Goal: Transaction & Acquisition: Download file/media

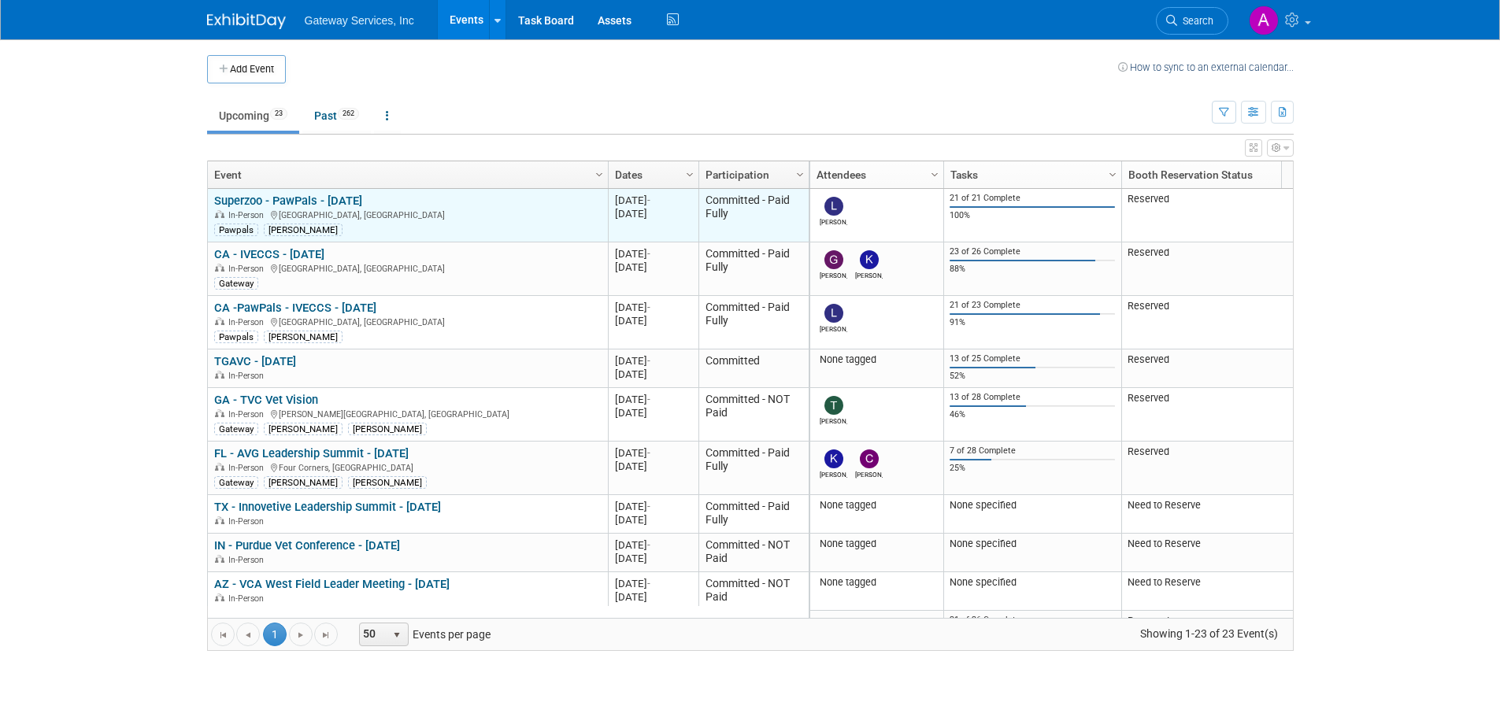
click at [339, 205] on link "Superzoo - PawPals - [DATE]" at bounding box center [288, 201] width 148 height 14
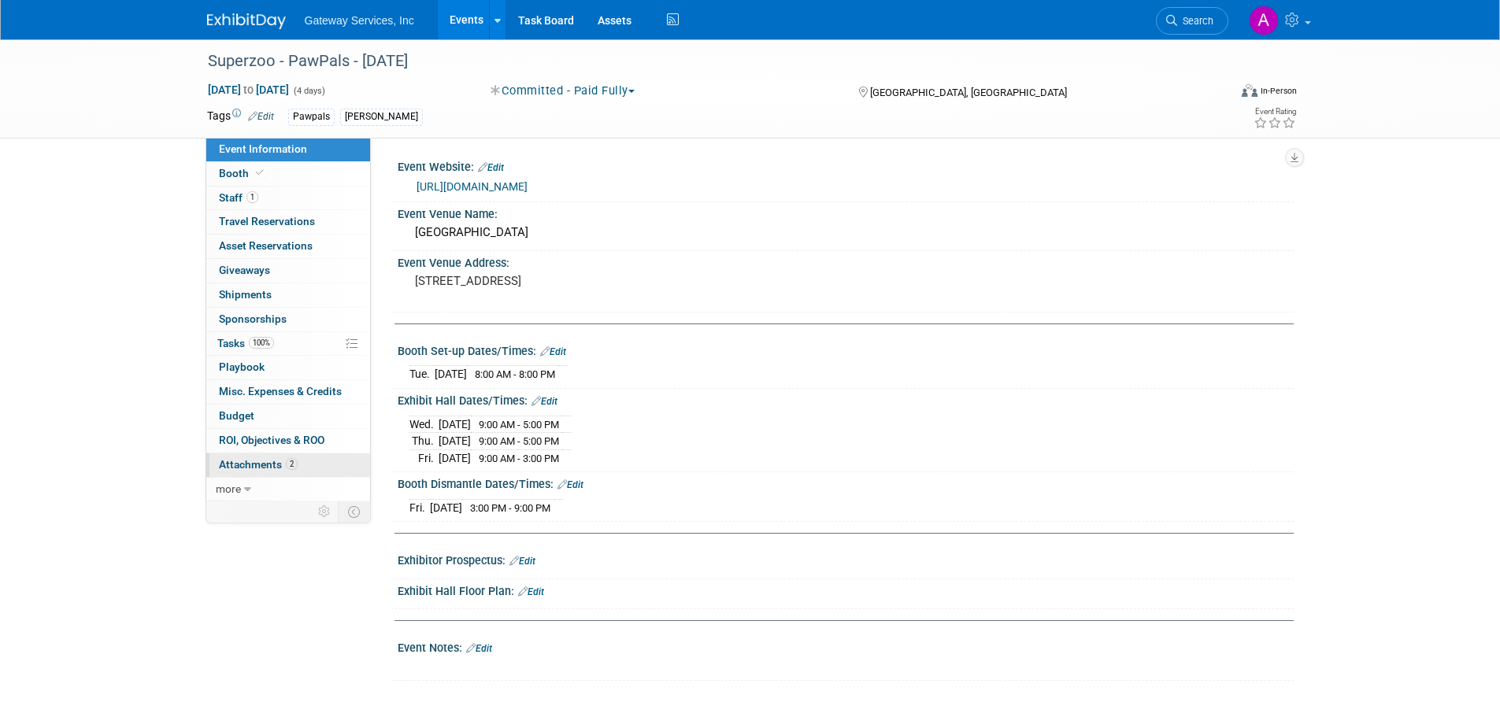
click at [268, 468] on span "Attachments 2" at bounding box center [258, 464] width 79 height 13
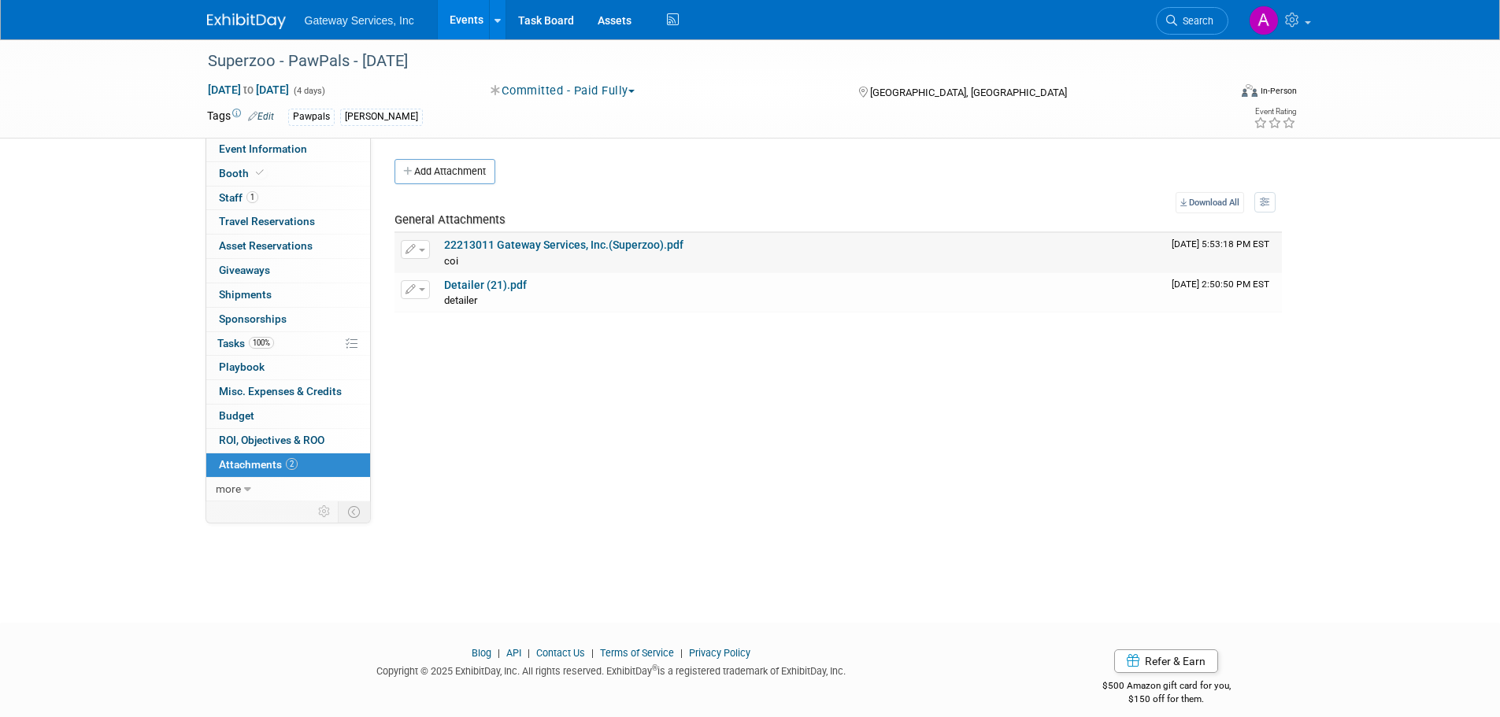
click at [542, 254] on div "coi coi X" at bounding box center [801, 261] width 715 height 16
click at [571, 244] on link "22213011 Gateway Services, Inc.(Superzoo).pdf" at bounding box center [563, 245] width 239 height 13
click at [253, 23] on img at bounding box center [246, 21] width 79 height 16
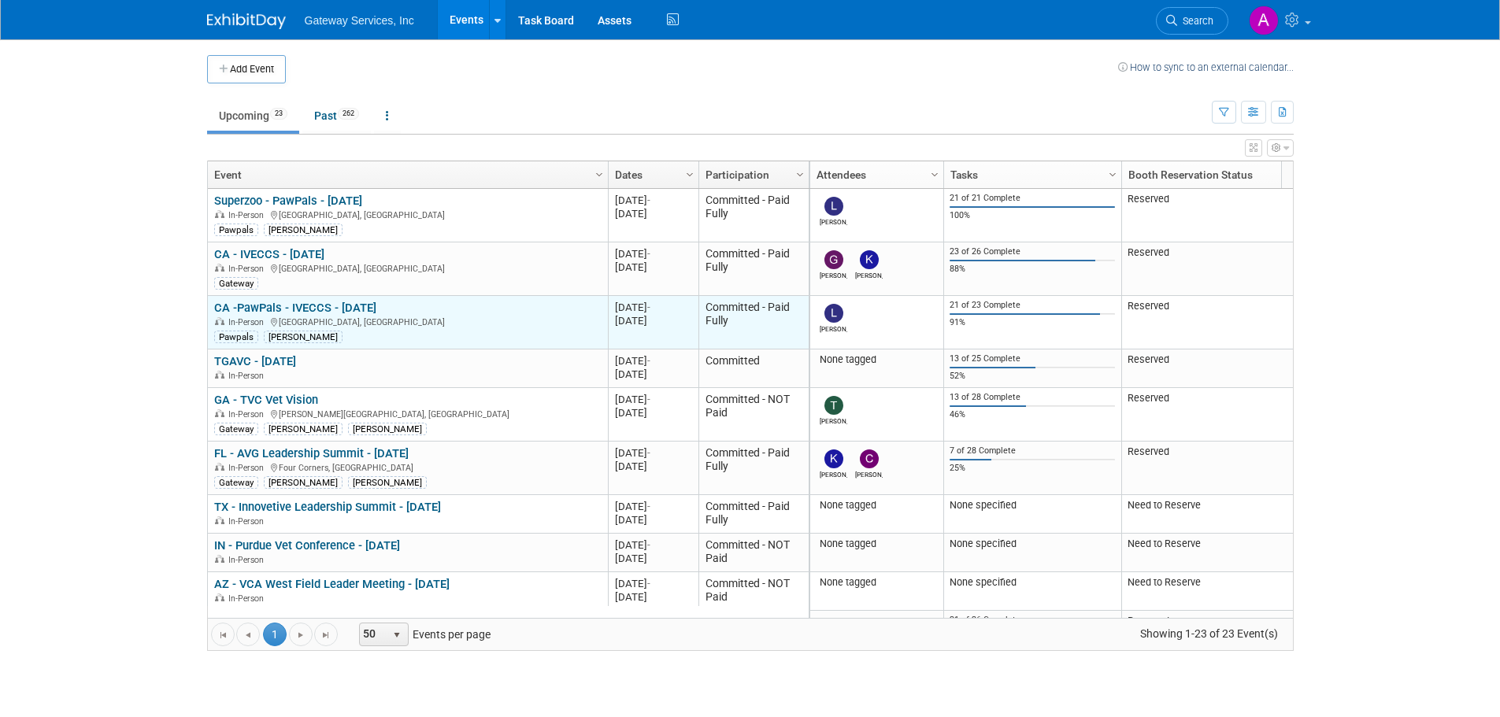
click at [317, 304] on link "CA -PawPals - IVECCS - [DATE]" at bounding box center [295, 308] width 162 height 14
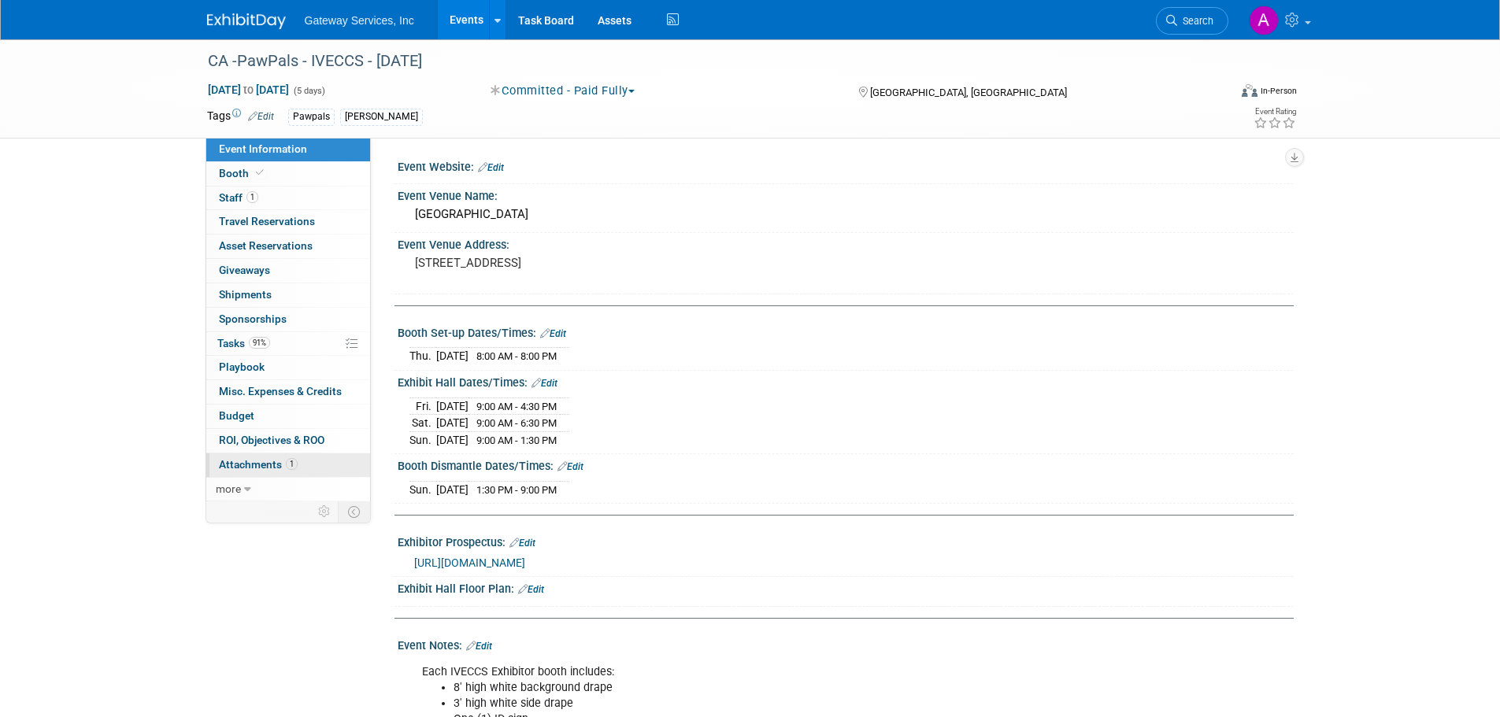
click at [261, 462] on span "Attachments 1" at bounding box center [258, 464] width 79 height 13
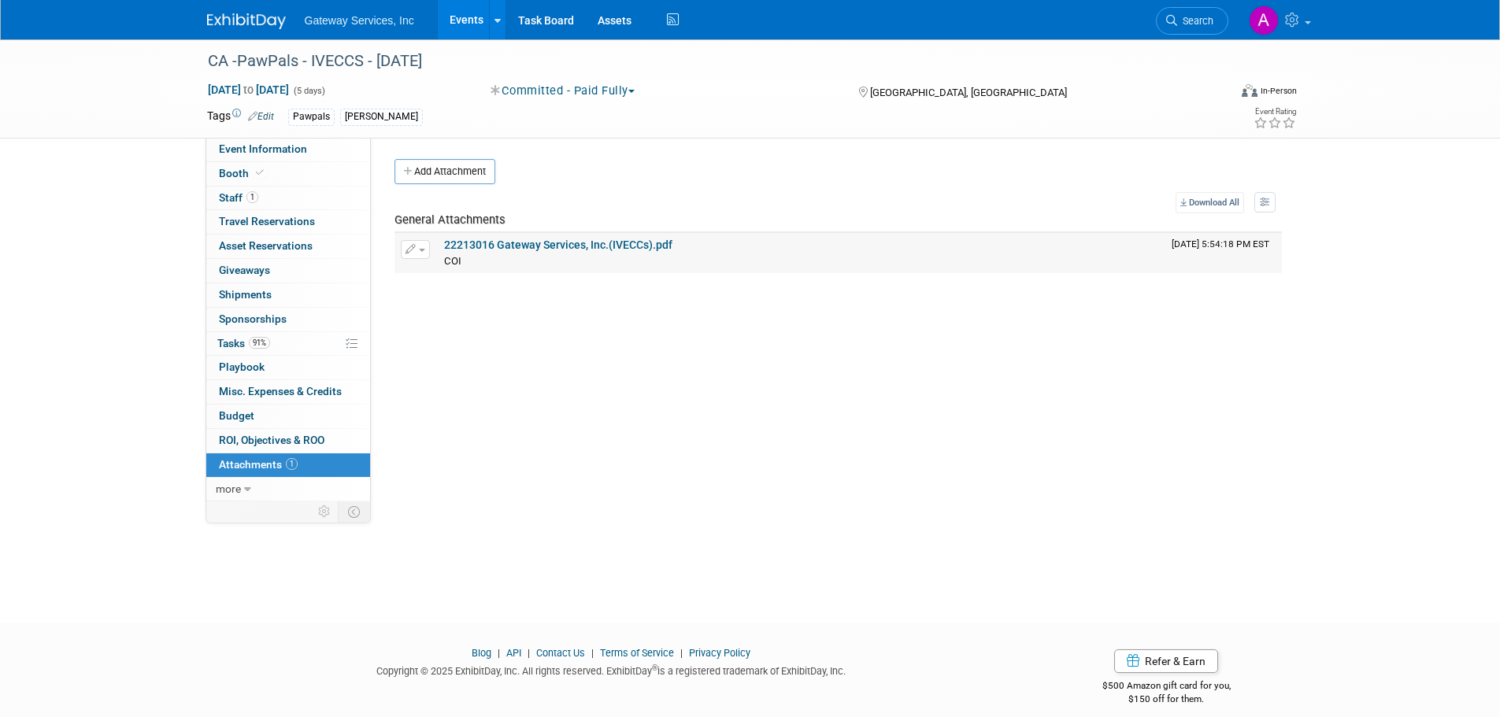
click at [511, 242] on link "22213016 Gateway Services, Inc.(IVECCs).pdf" at bounding box center [558, 245] width 228 height 13
